Goal: Task Accomplishment & Management: Use online tool/utility

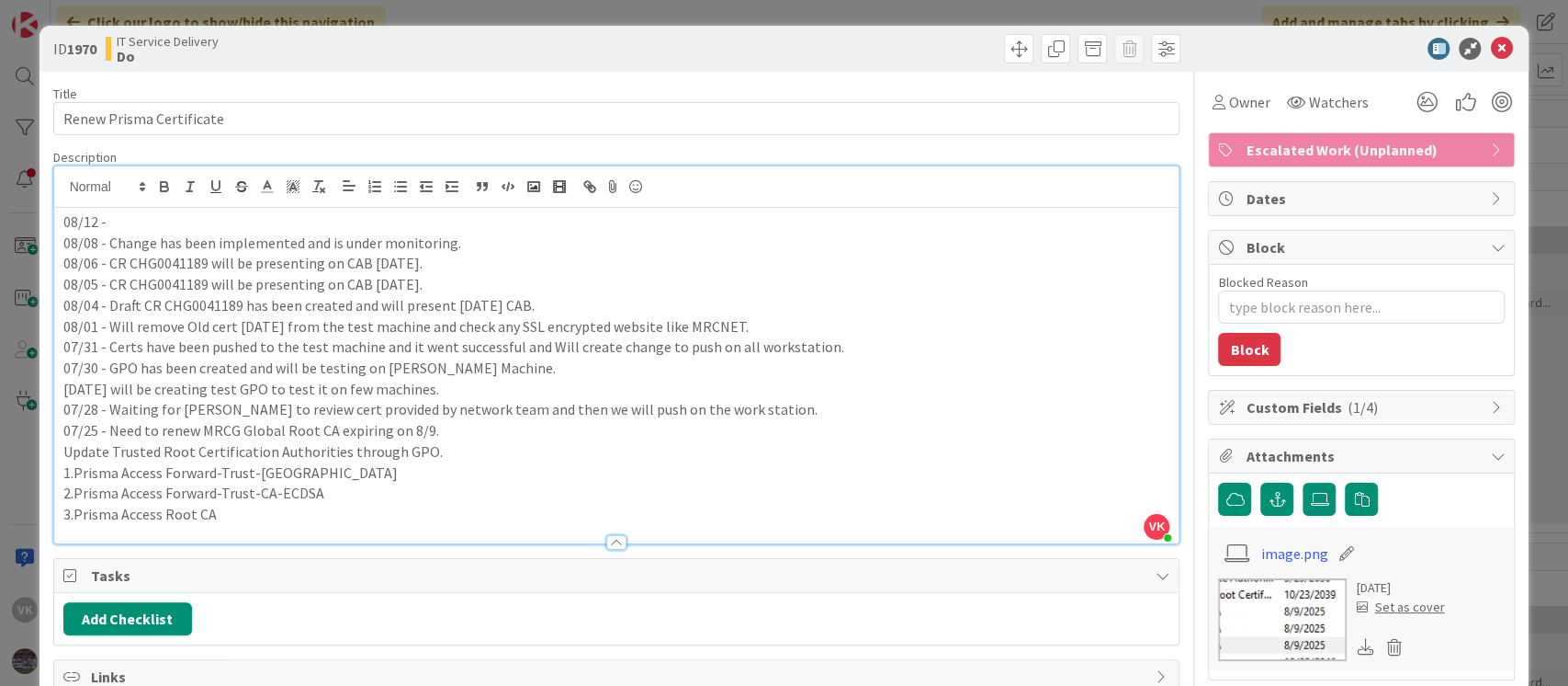
scroll to position [83, 295]
click at [1490, 46] on icon at bounding box center [1501, 49] width 22 height 22
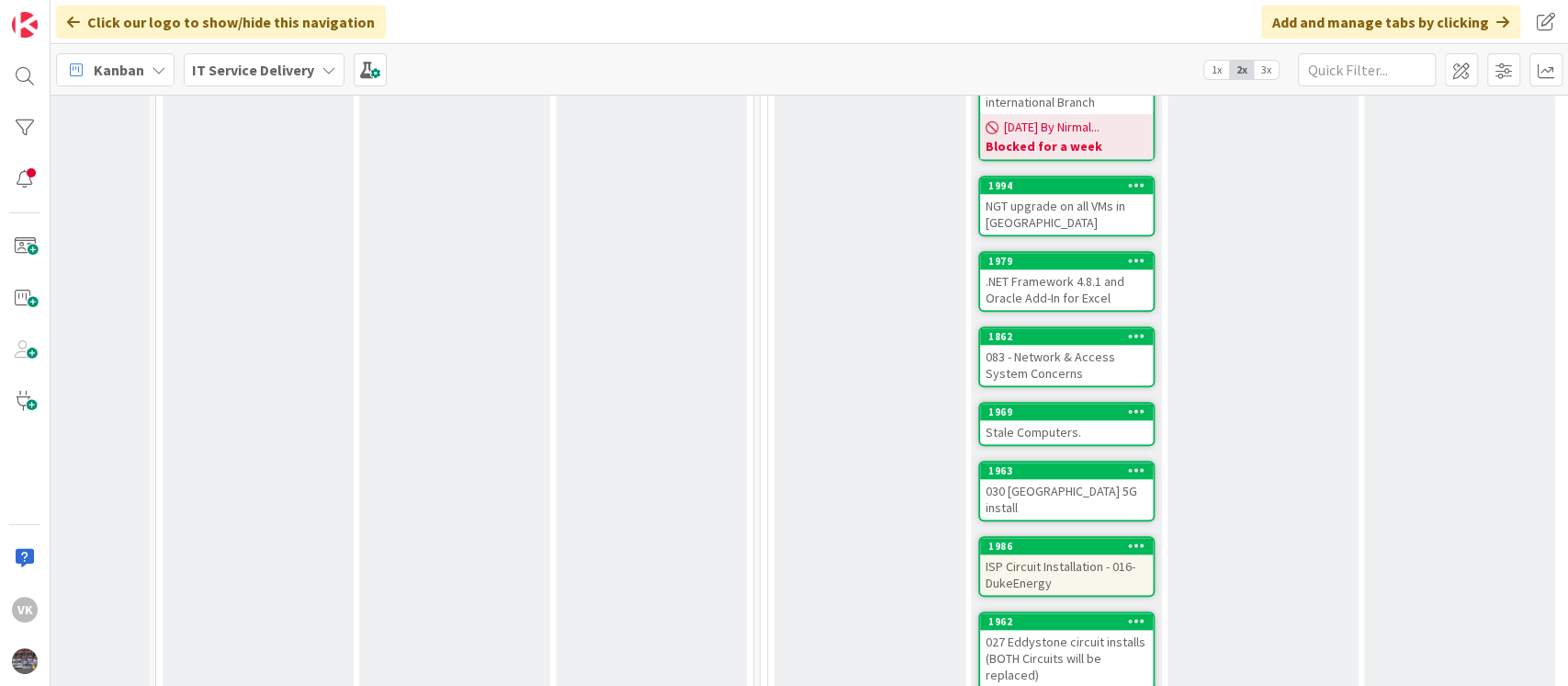
scroll to position [1184, 295]
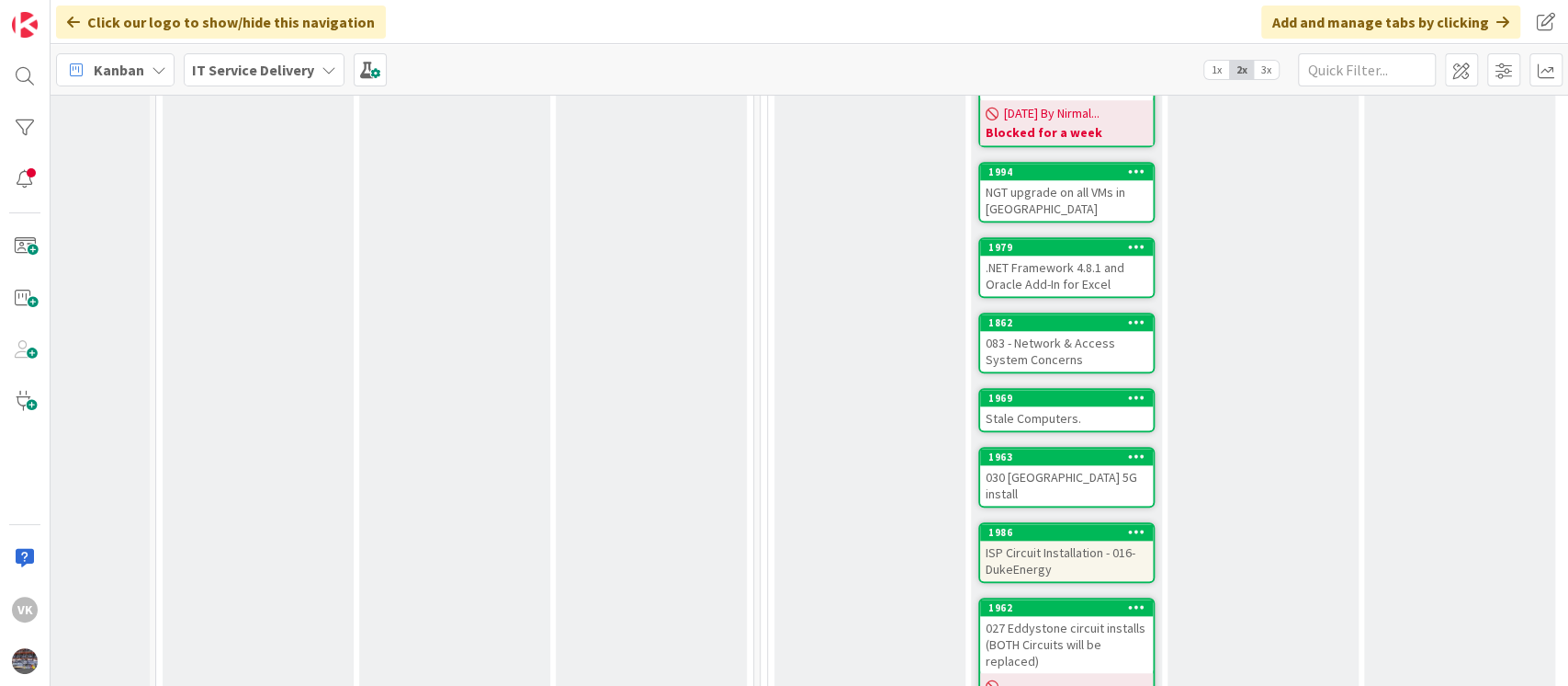
click at [1060, 406] on div "Stale Computers." at bounding box center [1066, 418] width 173 height 24
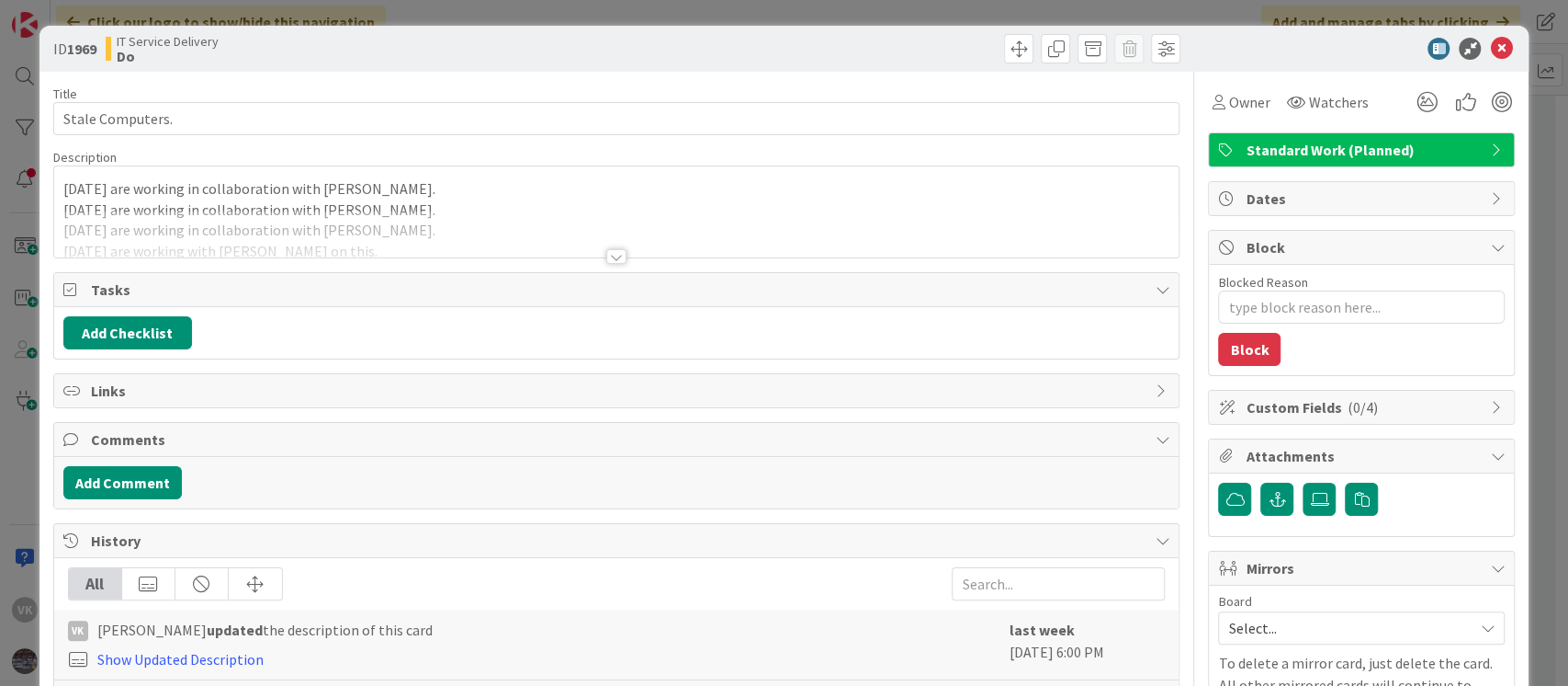
click at [60, 188] on div "[DATE] are working in collaboration with [PERSON_NAME]. [DATE] are working in c…" at bounding box center [617, 211] width 1125 height 91
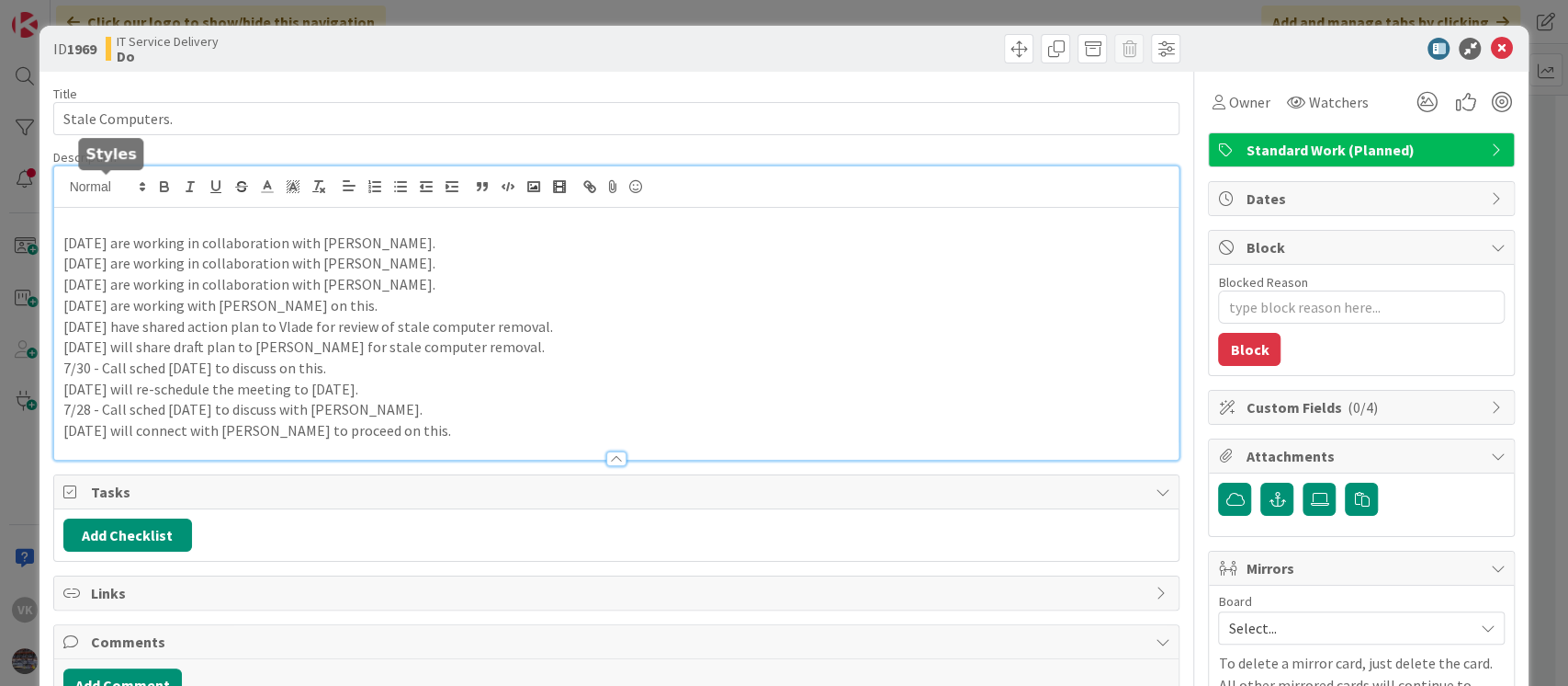
type textarea "x"
click at [1490, 47] on icon at bounding box center [1501, 49] width 22 height 22
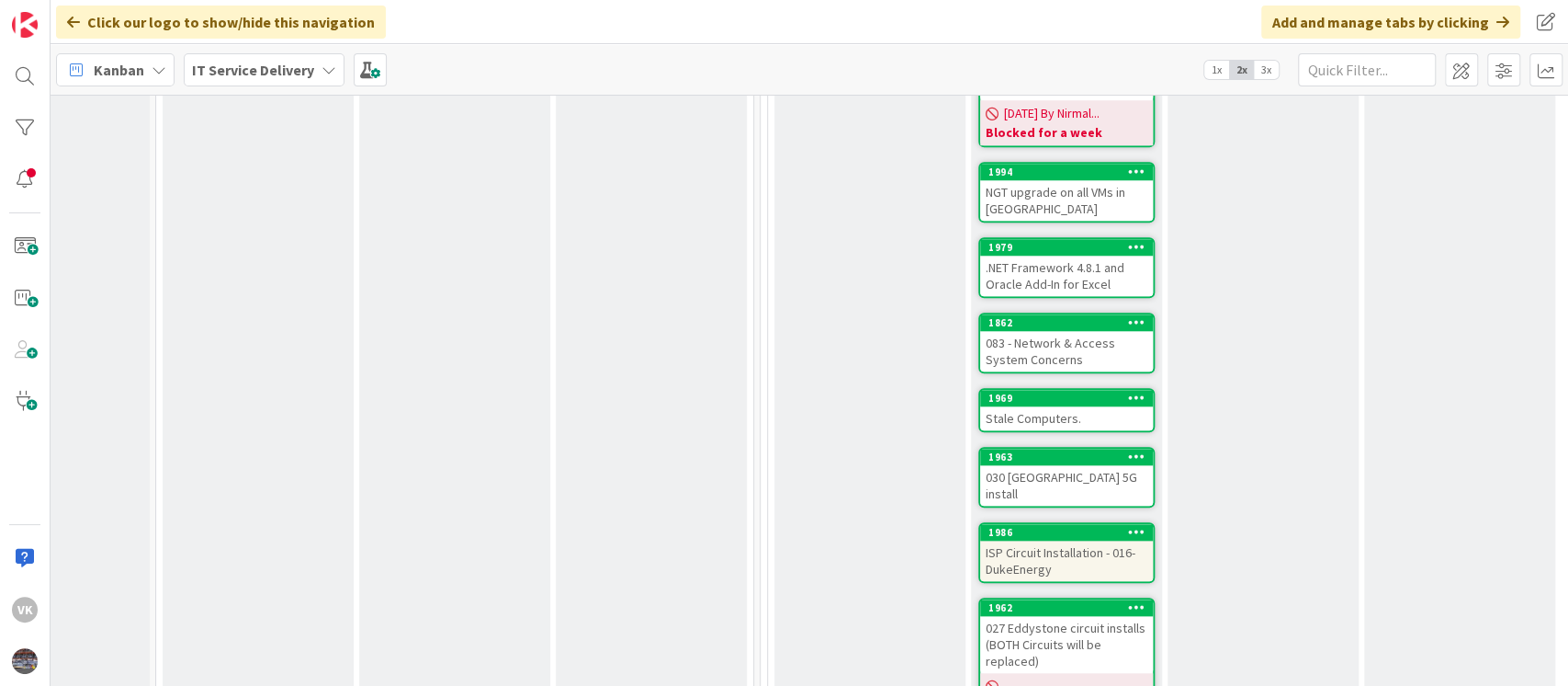
click at [1069, 406] on div "Stale Computers." at bounding box center [1066, 418] width 173 height 24
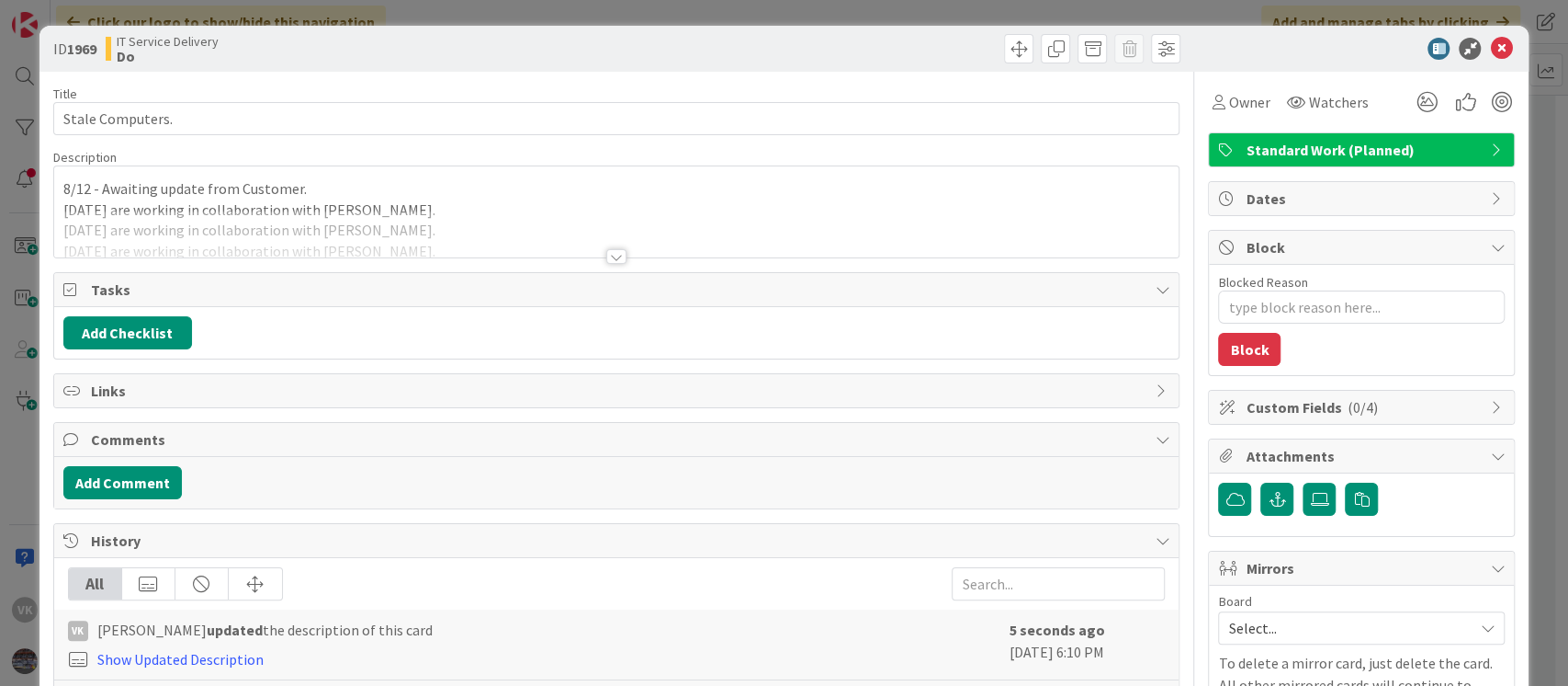
click at [61, 185] on div "8/12 - Awaiting update from Customer. [DATE] are working in collaboration with …" at bounding box center [617, 211] width 1125 height 91
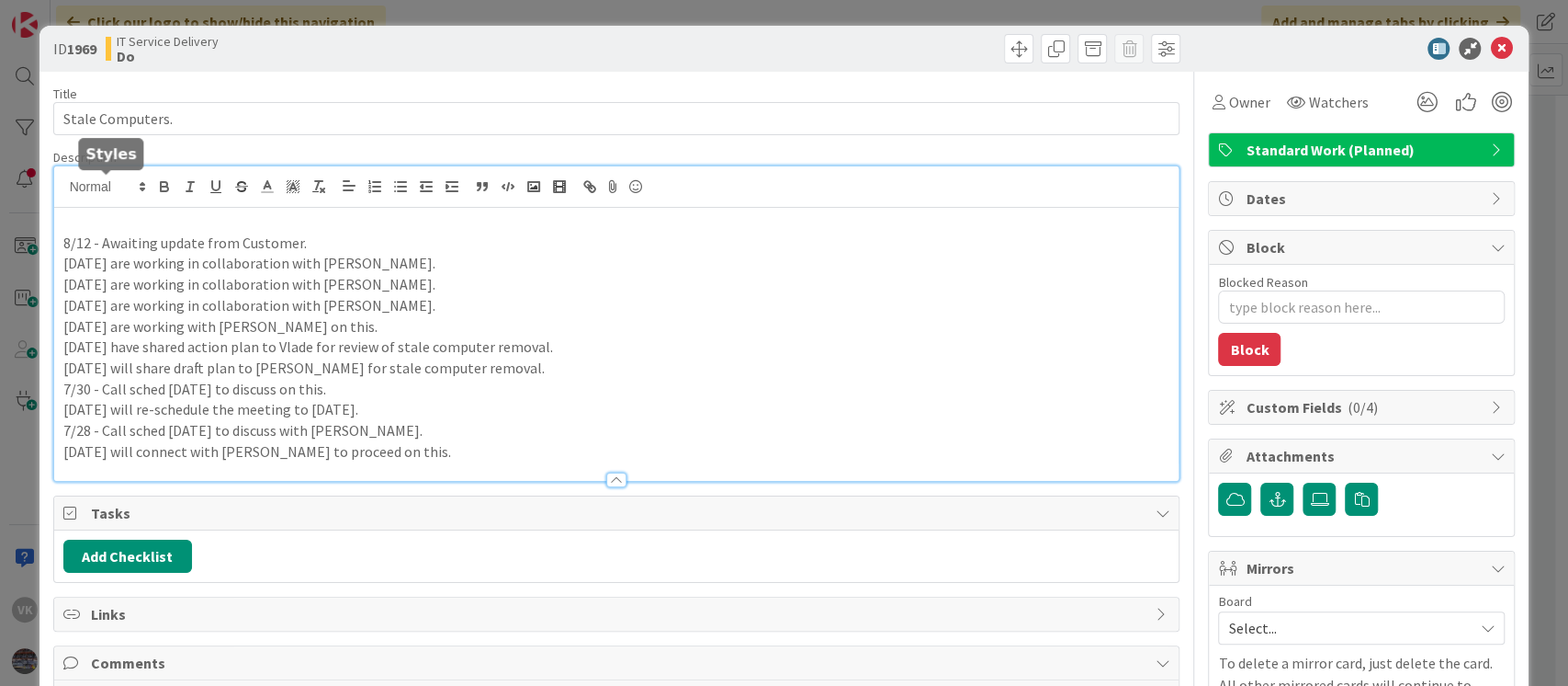
type textarea "x"
click at [1490, 40] on icon at bounding box center [1501, 49] width 22 height 22
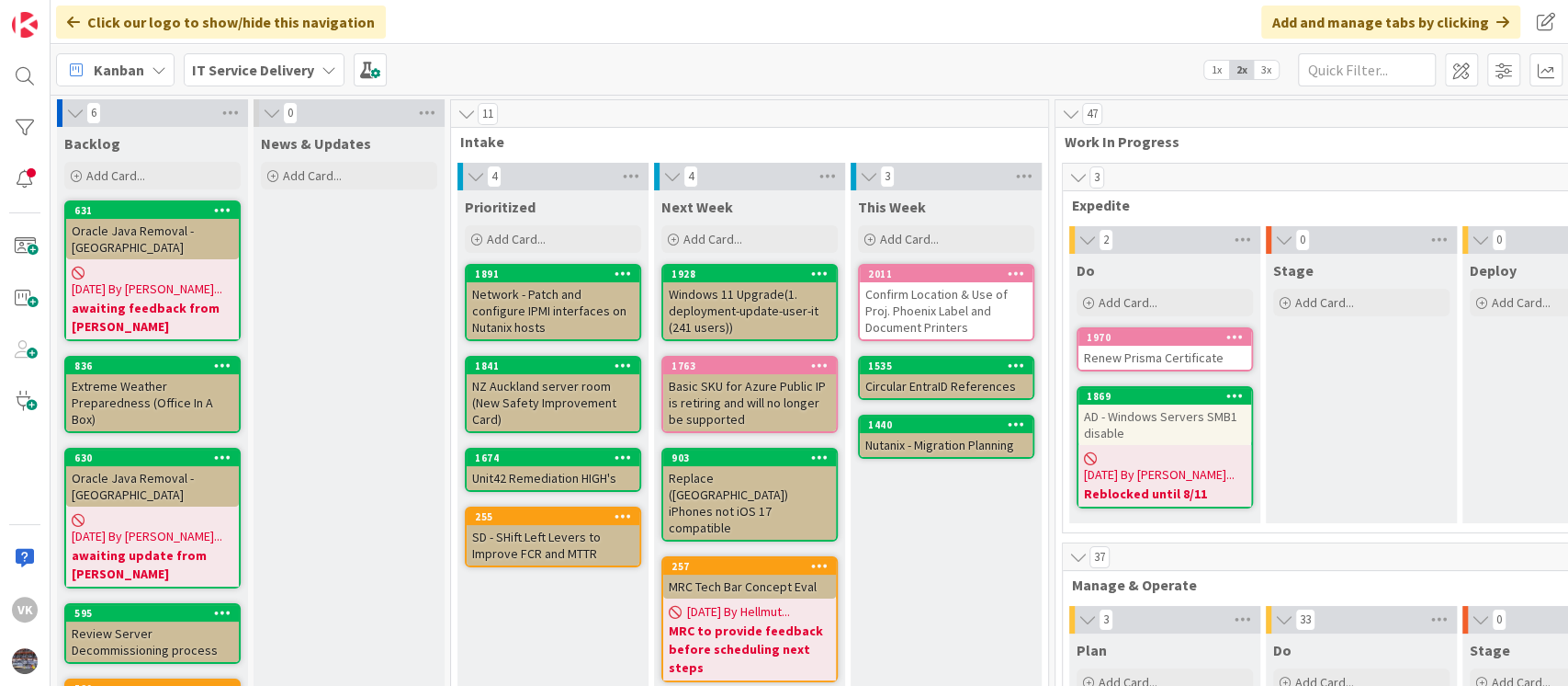
click at [1139, 349] on div "Renew Prisma Certificate" at bounding box center [1164, 358] width 173 height 24
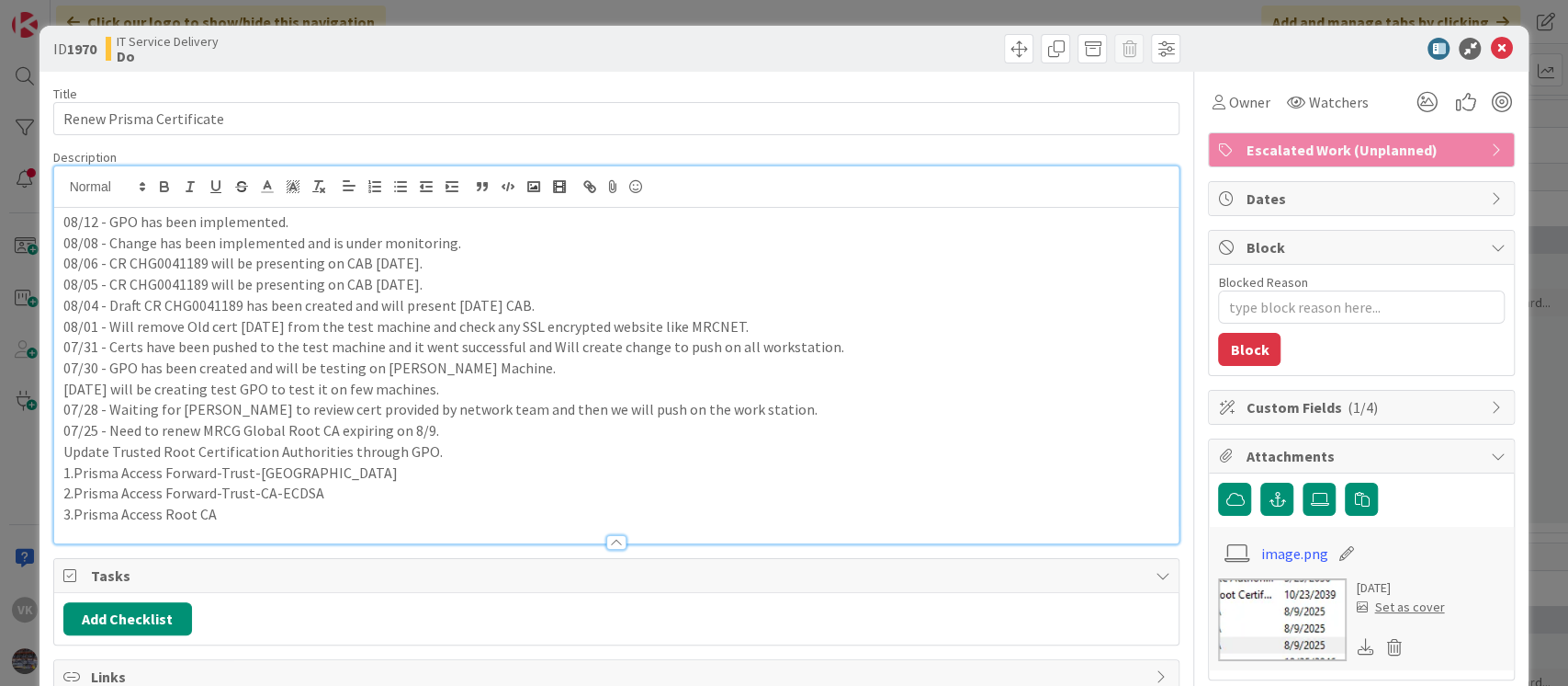
click at [57, 189] on div "08/12 - GPO has been implemented. 08/08 - Change has been implemented and is un…" at bounding box center [617, 354] width 1125 height 377
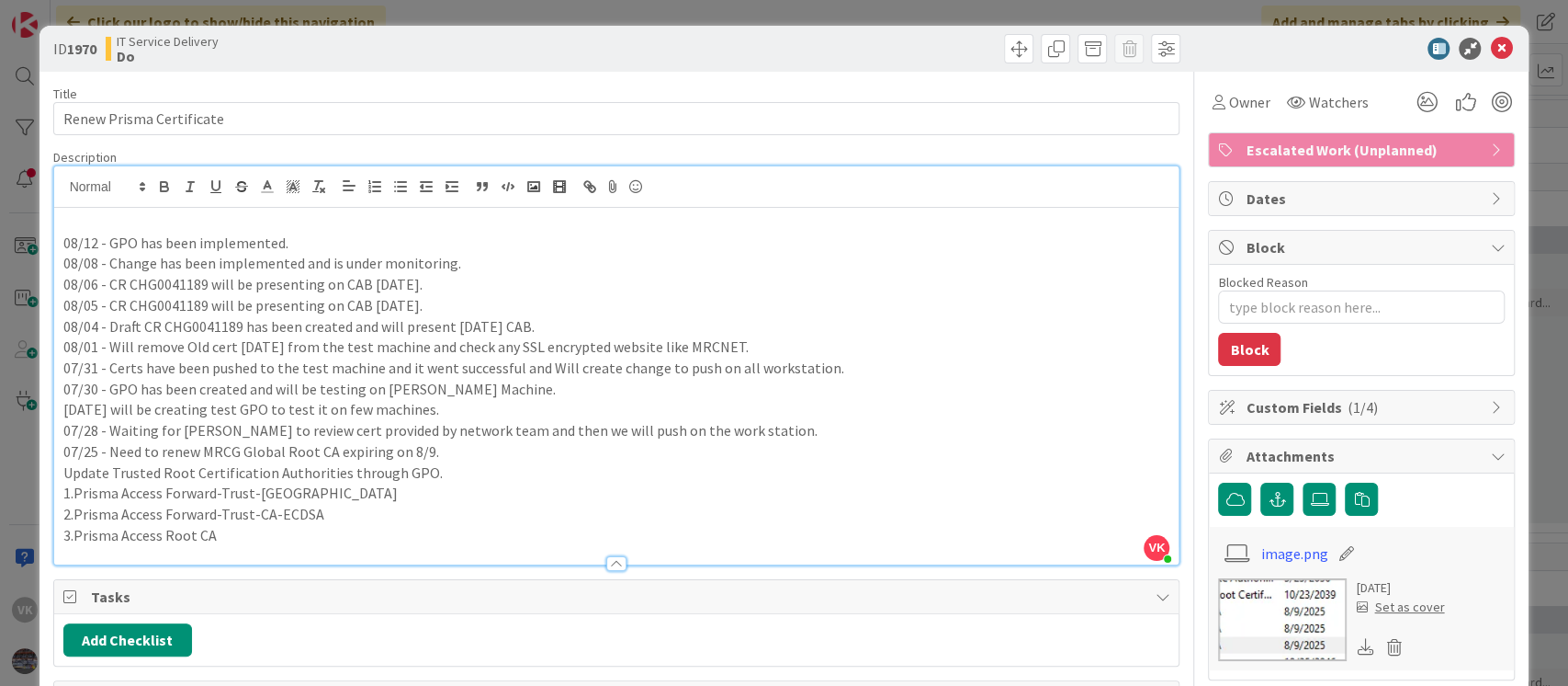
type textarea "x"
drag, startPoint x: 109, startPoint y: 245, endPoint x: 306, endPoint y: 247, distance: 197.0
click at [306, 247] on p "08/12 - GPO has been implemented." at bounding box center [617, 243] width 1107 height 21
copy p "GPO has been implemented."
click at [314, 222] on p "08/13 -" at bounding box center [617, 221] width 1107 height 21
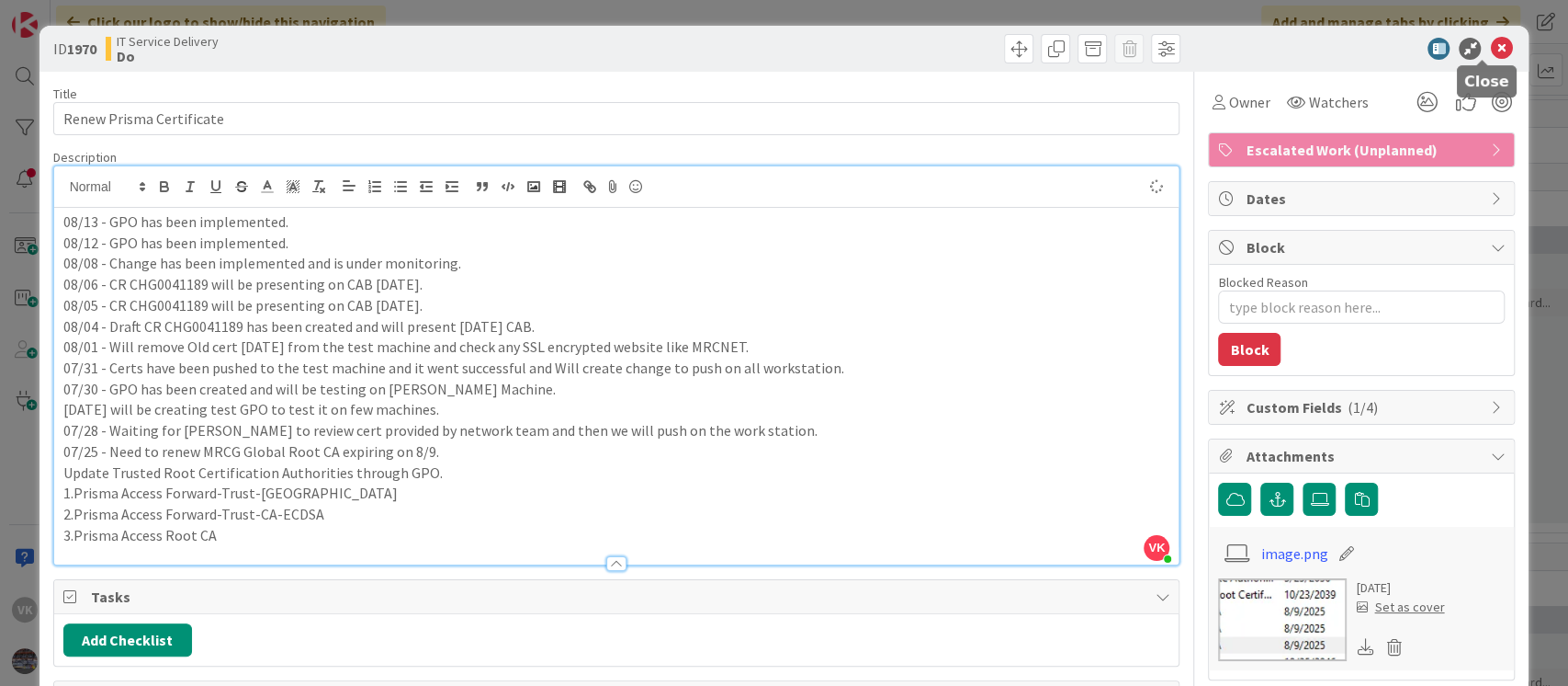
type textarea "x"
click at [1490, 41] on icon at bounding box center [1501, 49] width 22 height 22
